Goal: Task Accomplishment & Management: Manage account settings

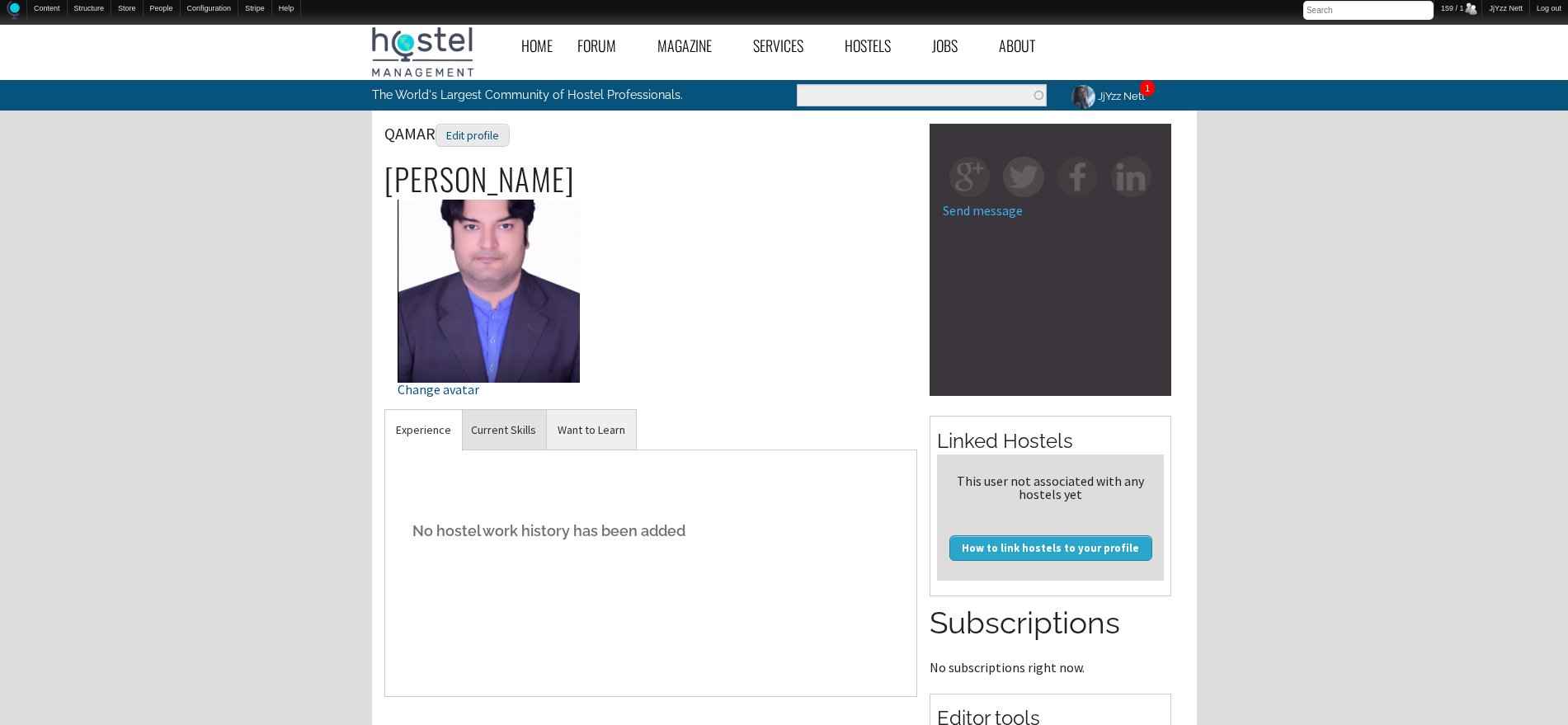
click at [501, 437] on link "Current Skills" at bounding box center [504, 430] width 87 height 41
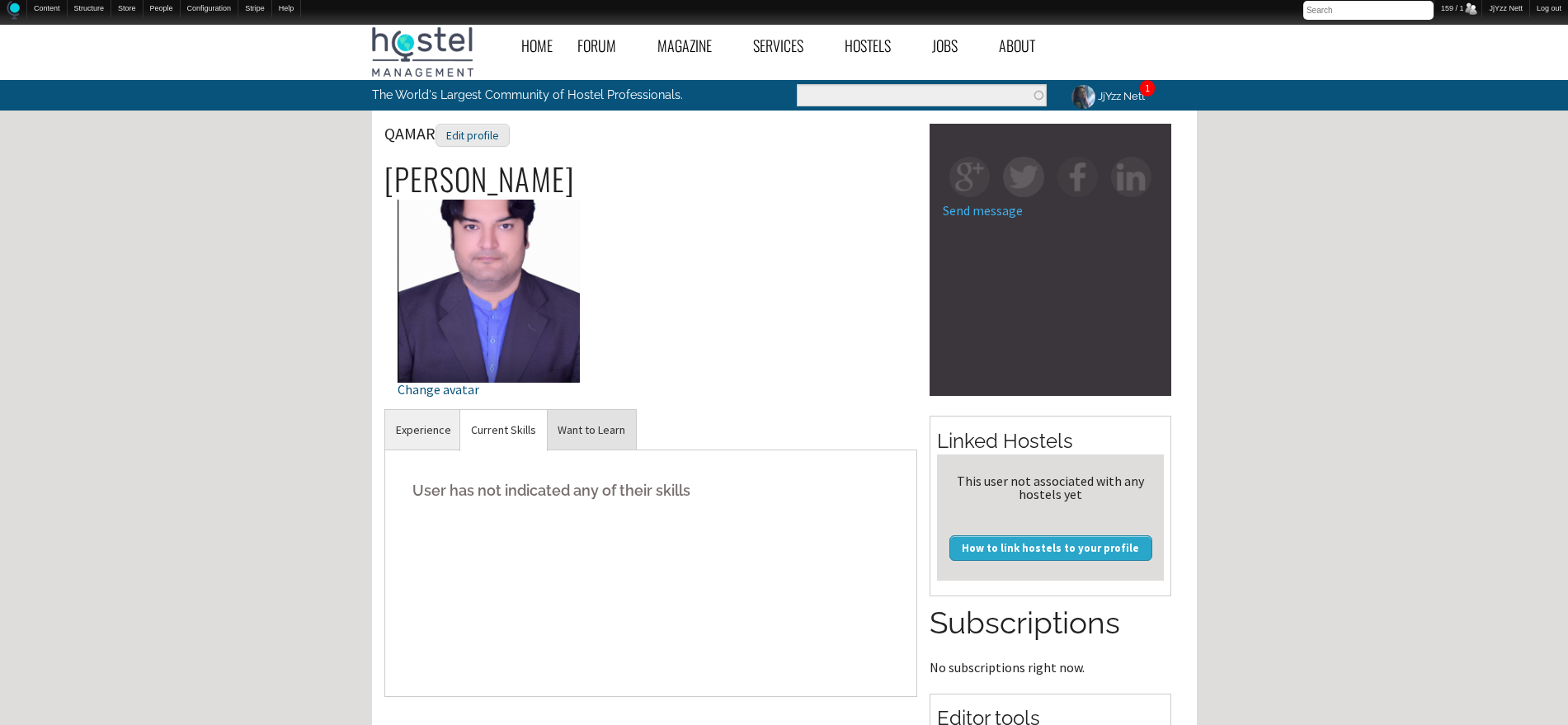
click at [618, 415] on link "Want to Learn" at bounding box center [591, 430] width 90 height 41
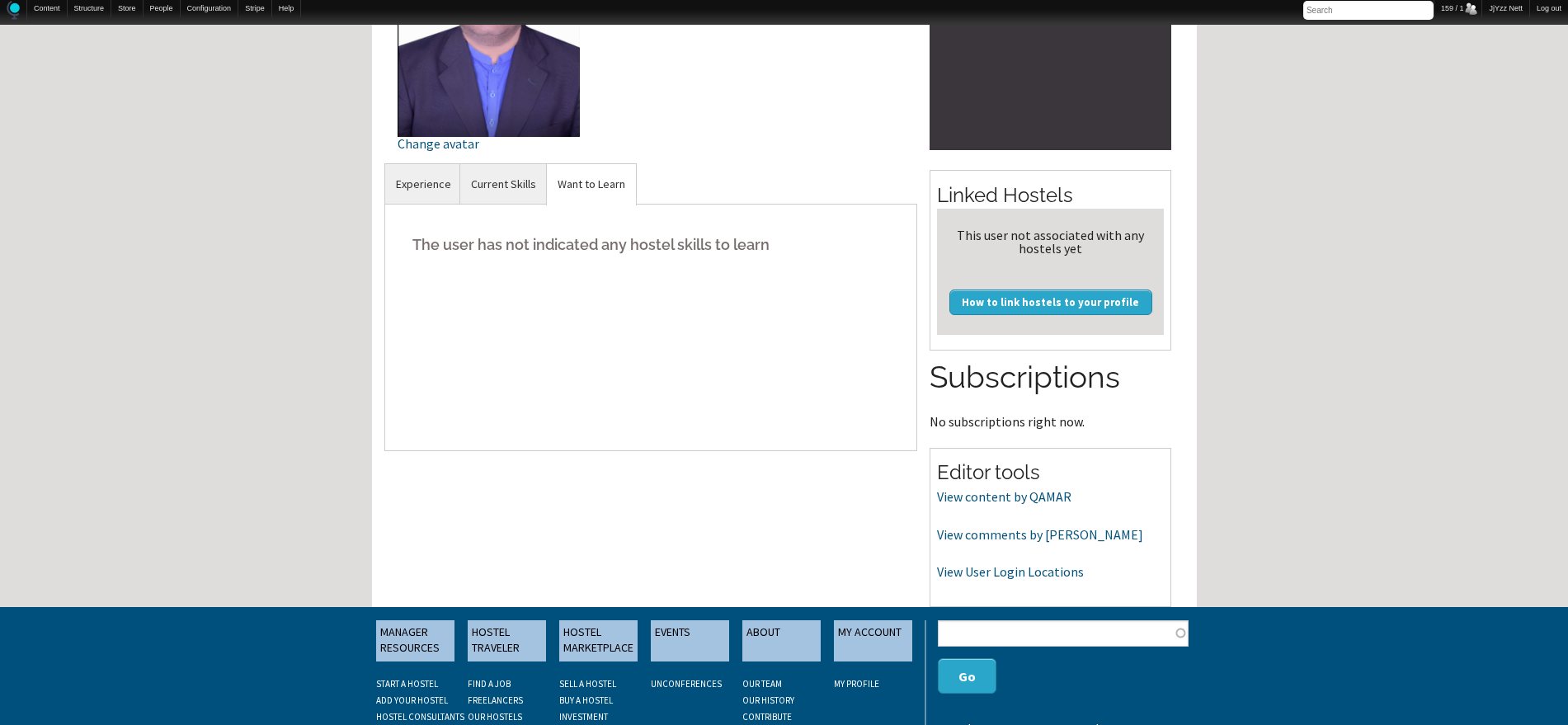
scroll to position [396, 0]
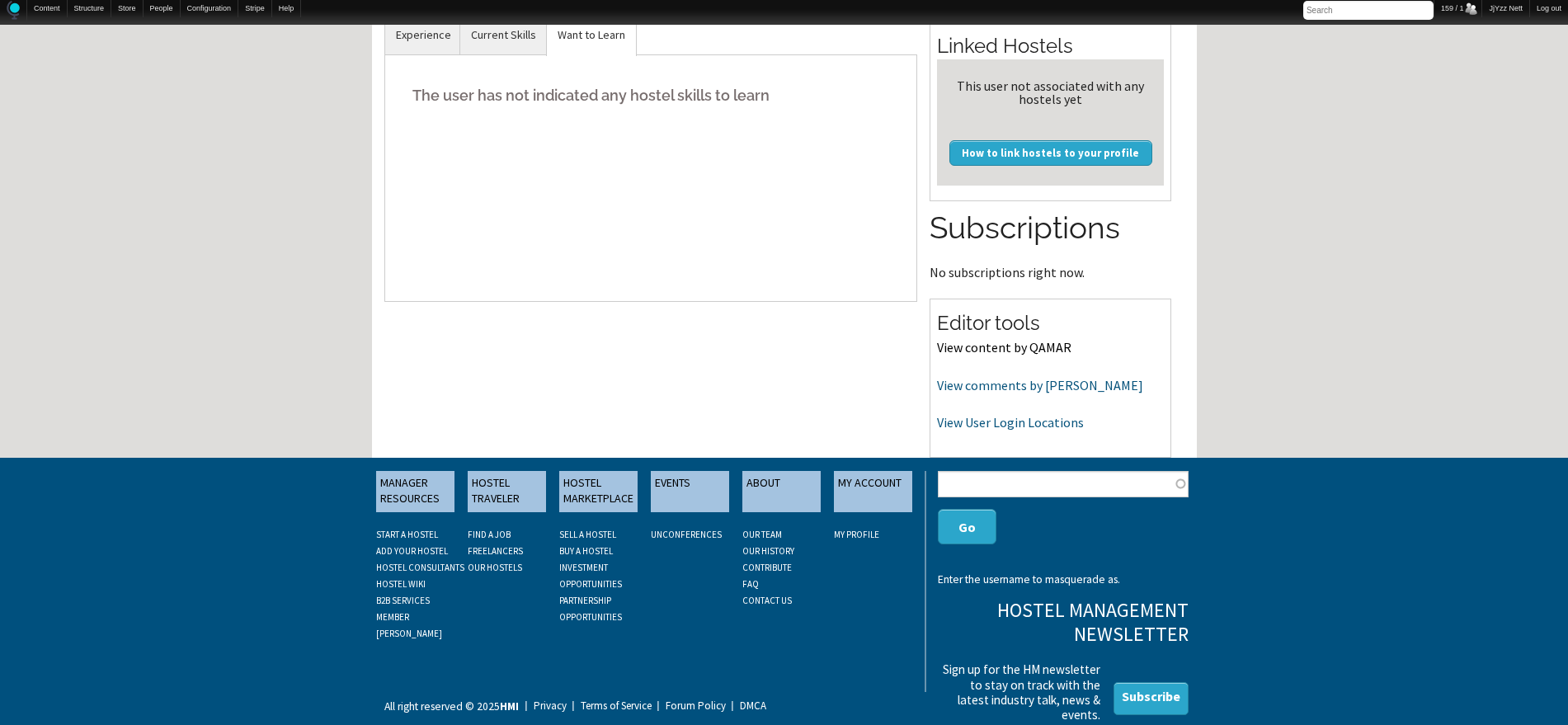
click at [1028, 351] on link "View content by QAMAR" at bounding box center [1004, 347] width 135 height 17
click at [1017, 392] on link "View comments by QAMAR" at bounding box center [1040, 385] width 206 height 17
click at [967, 346] on link "View content by QAMAR" at bounding box center [1004, 347] width 135 height 17
click at [1032, 389] on link "View comments by QAMAR" at bounding box center [1040, 385] width 206 height 17
click at [993, 416] on link "View User Login Locations" at bounding box center [1010, 422] width 147 height 17
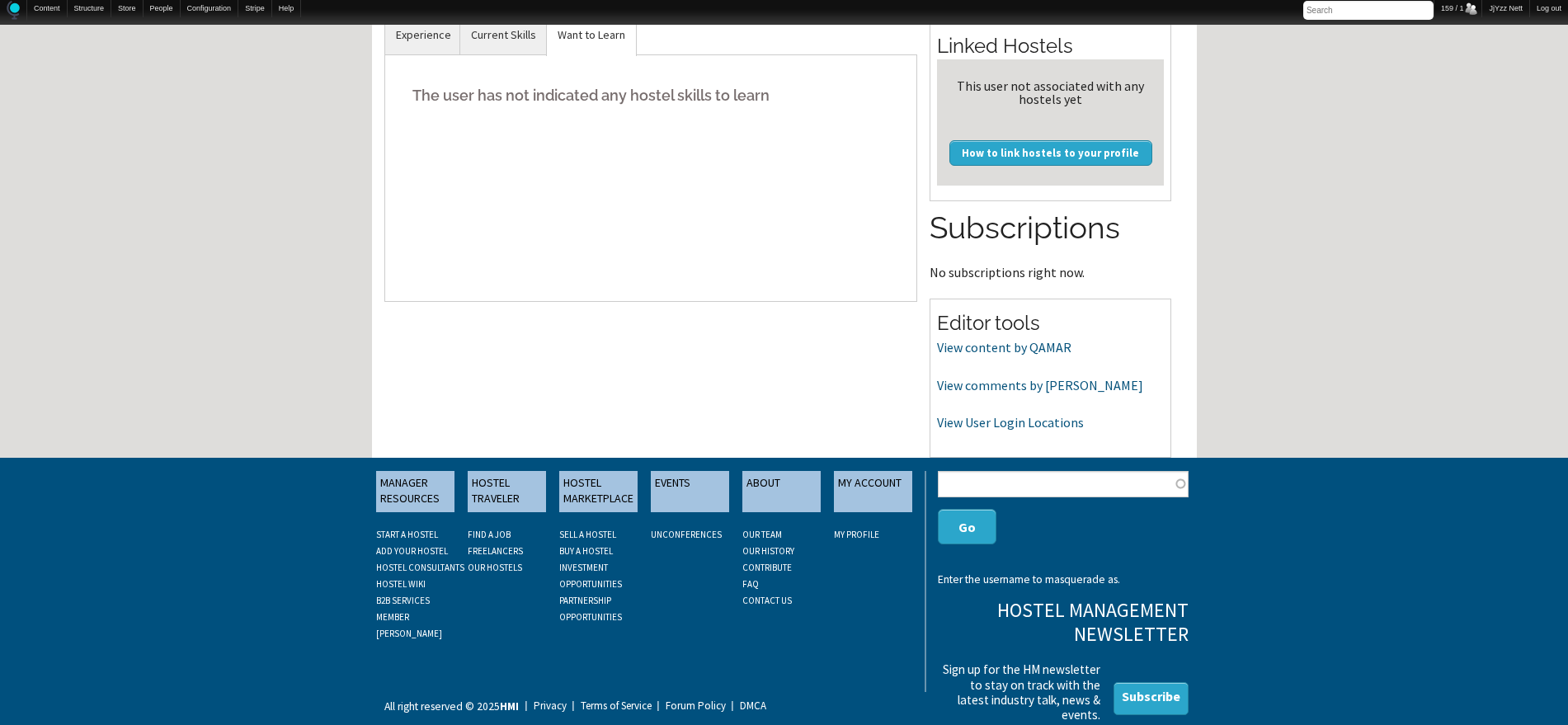
scroll to position [0, 0]
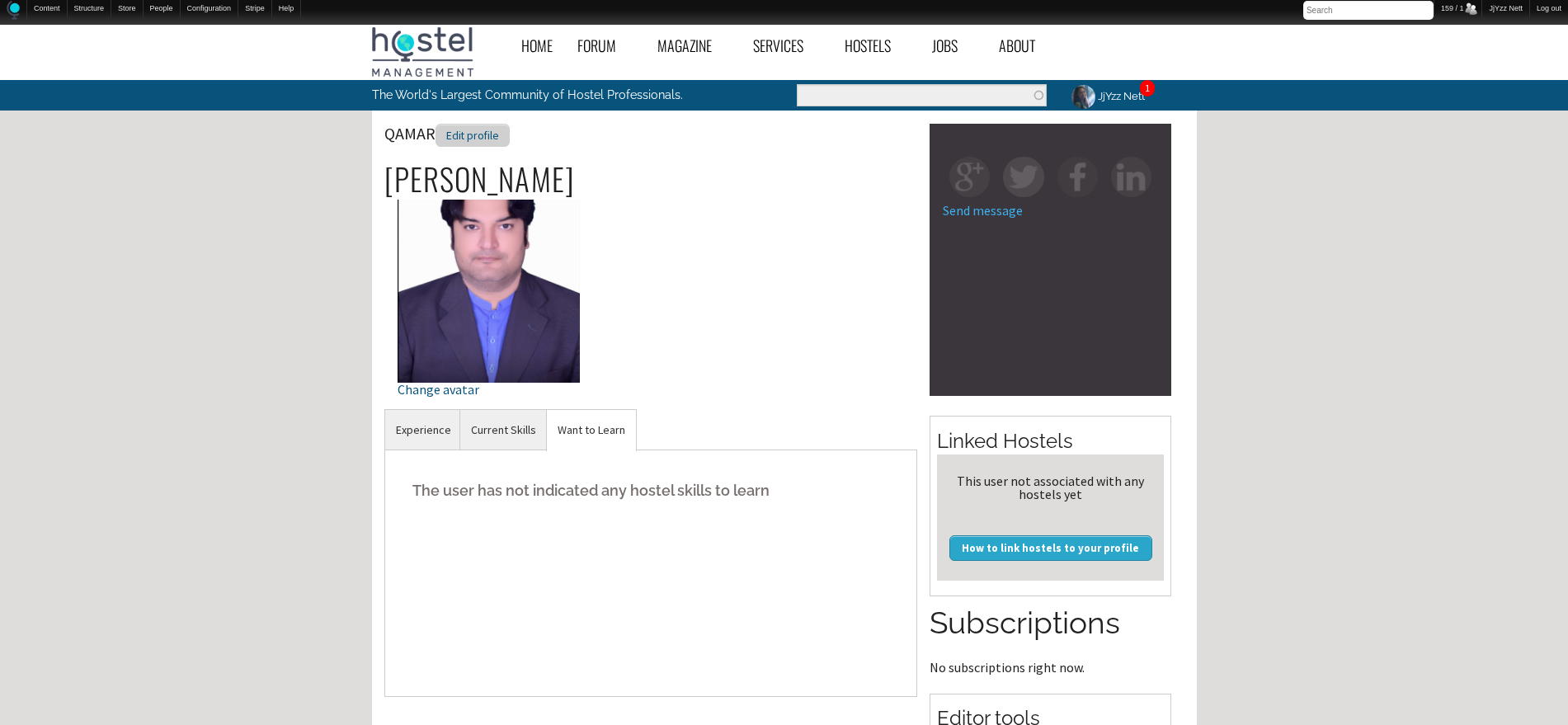
click at [459, 132] on div "Edit profile" at bounding box center [472, 136] width 74 height 24
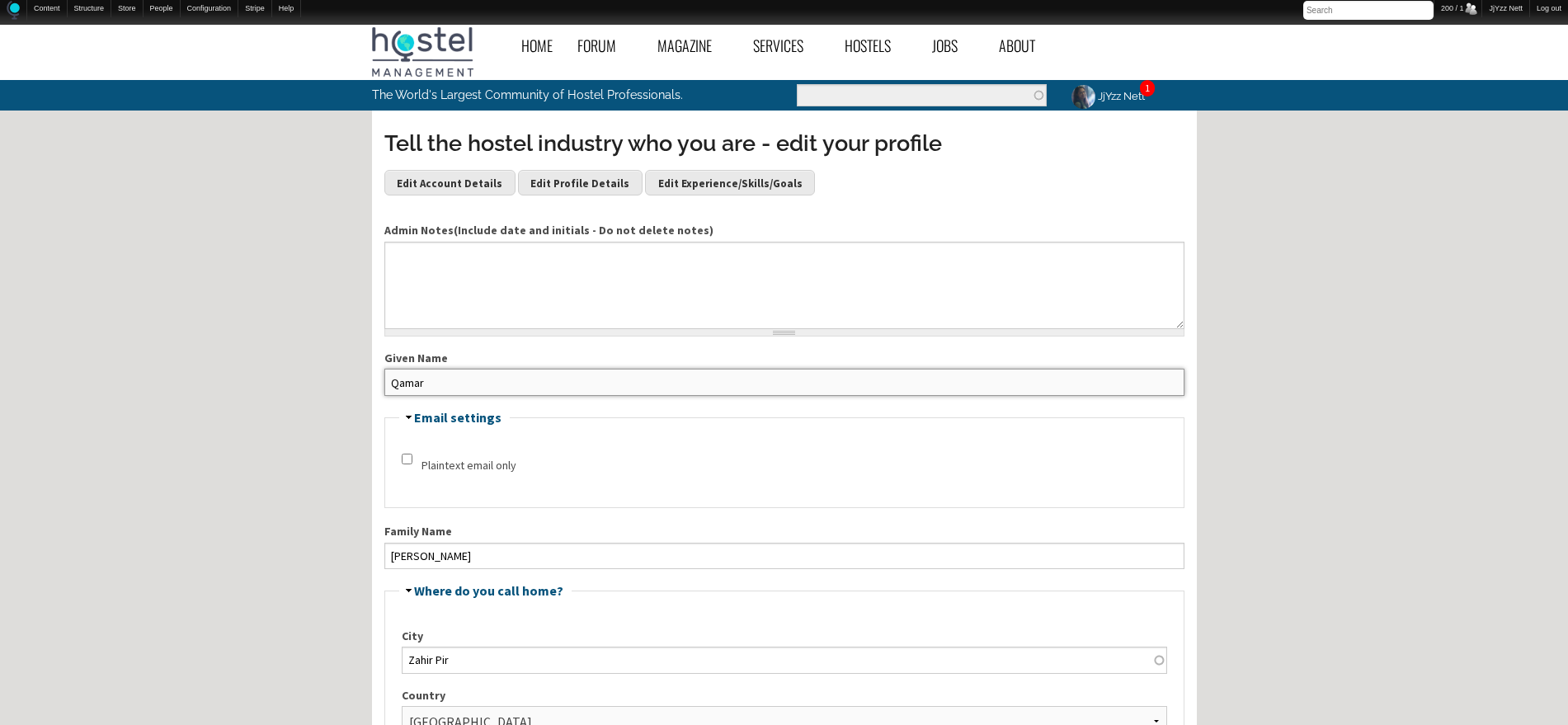
drag, startPoint x: 435, startPoint y: 382, endPoint x: 215, endPoint y: 376, distance: 220.1
